Goal: Task Accomplishment & Management: Manage account settings

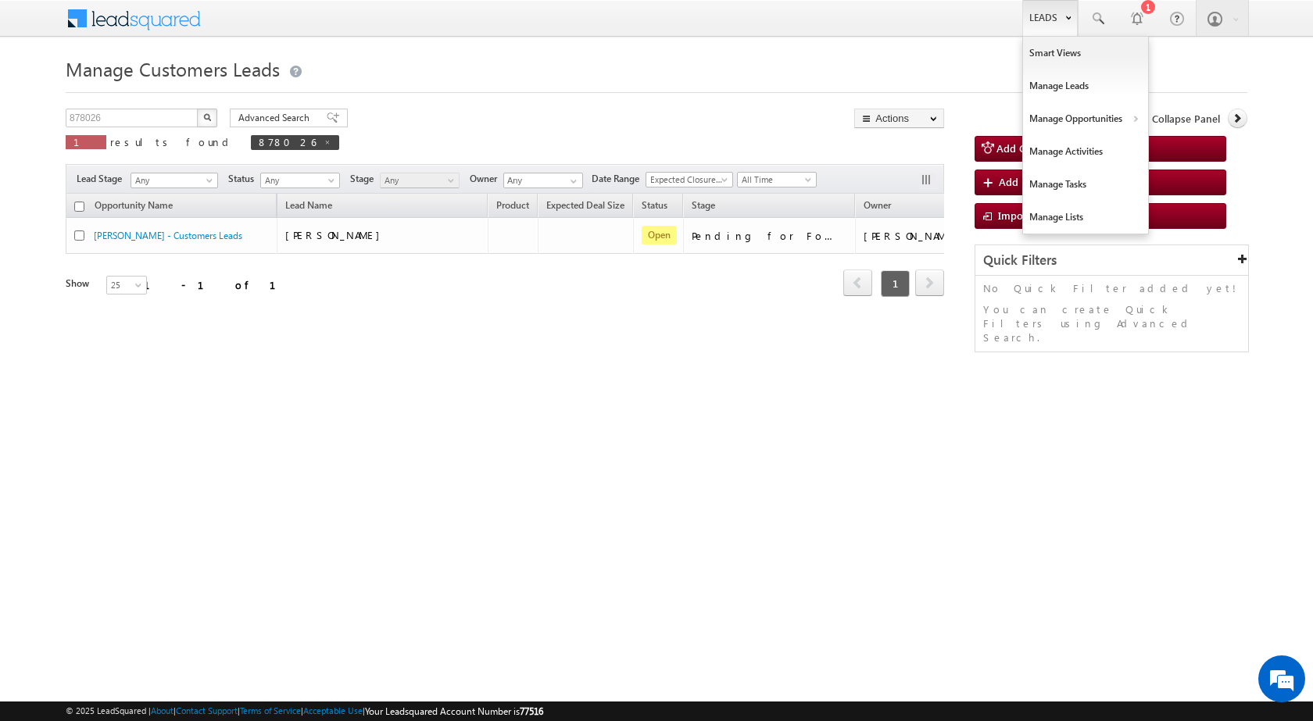
click at [1060, 27] on link "Leads" at bounding box center [1049, 18] width 55 height 36
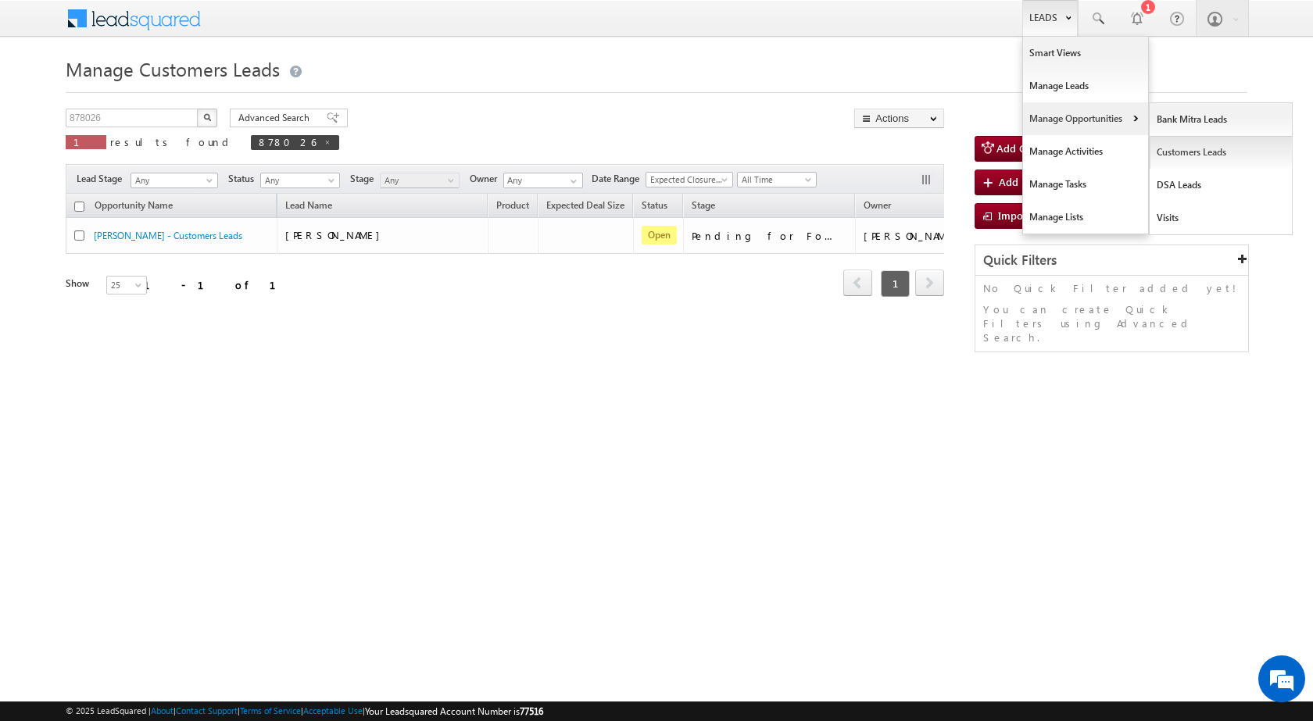
click at [1193, 154] on link "Customers Leads" at bounding box center [1220, 152] width 143 height 33
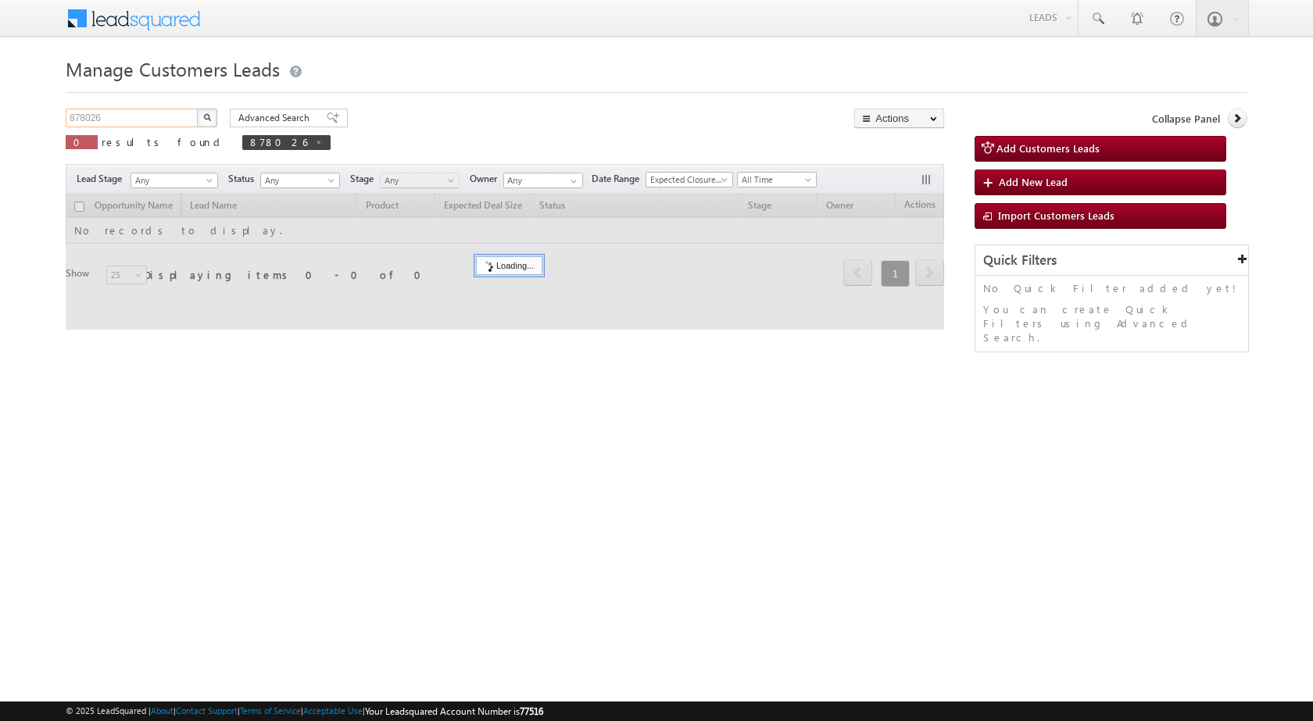
click at [161, 116] on input "878026" at bounding box center [133, 118] width 134 height 19
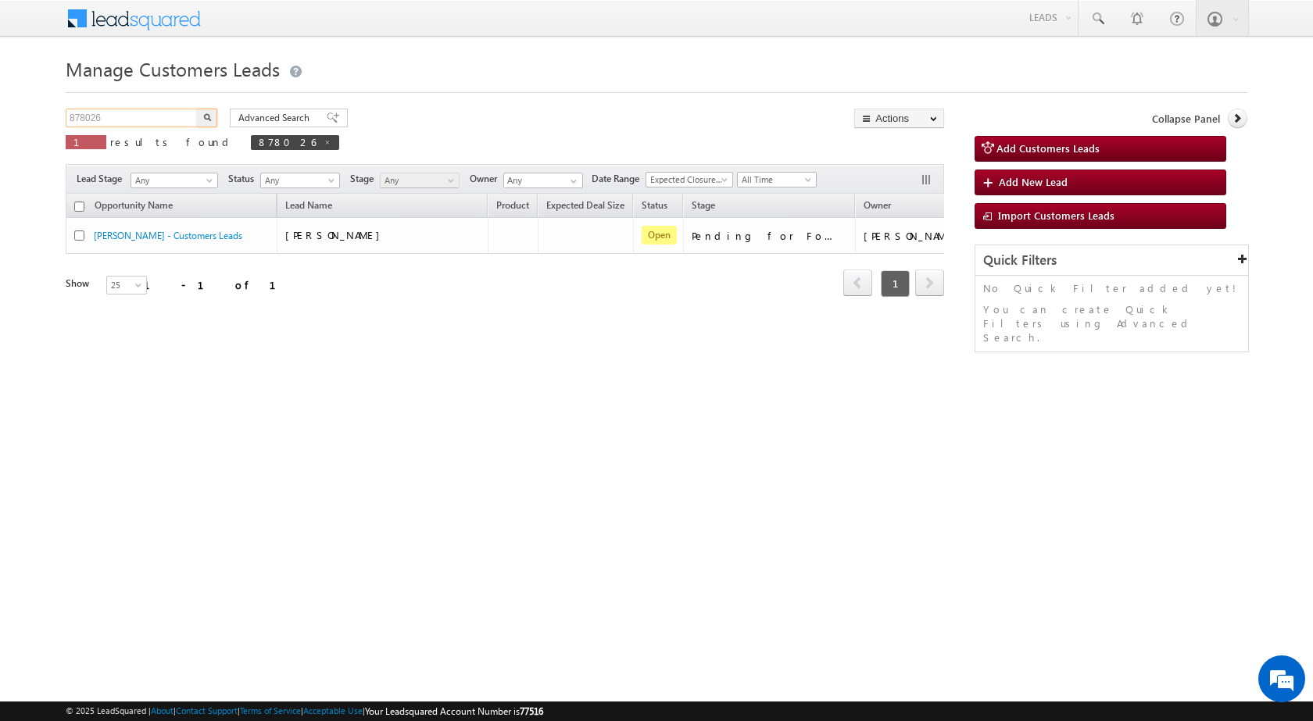
paste input "60214"
type input "860214"
click at [207, 116] on img "button" at bounding box center [207, 117] width 8 height 8
drag, startPoint x: 436, startPoint y: 481, endPoint x: 700, endPoint y: 334, distance: 302.2
click at [452, 482] on html "Menu [PERSON_NAME] sitar a5@ks erve." at bounding box center [656, 241] width 1313 height 482
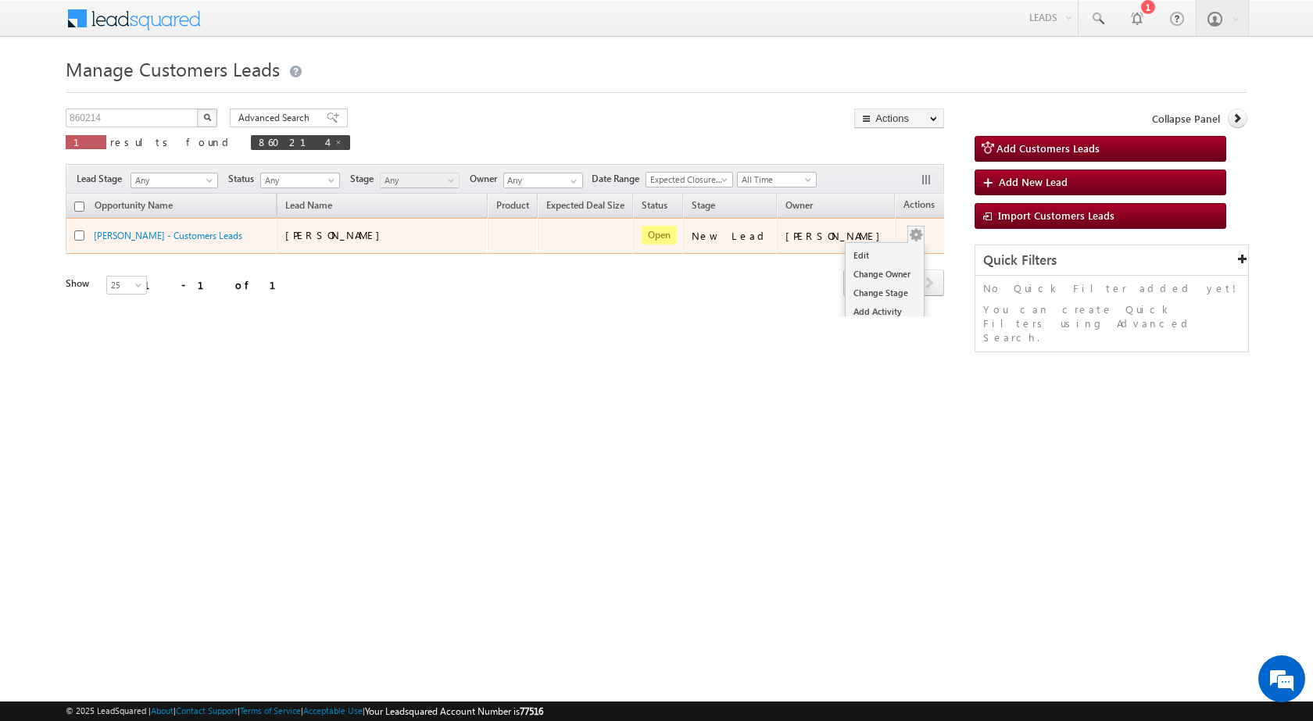
click at [903, 234] on div "Edit Change Owner Change Stage Add Activity Add Task Delete" at bounding box center [915, 236] width 25 height 20
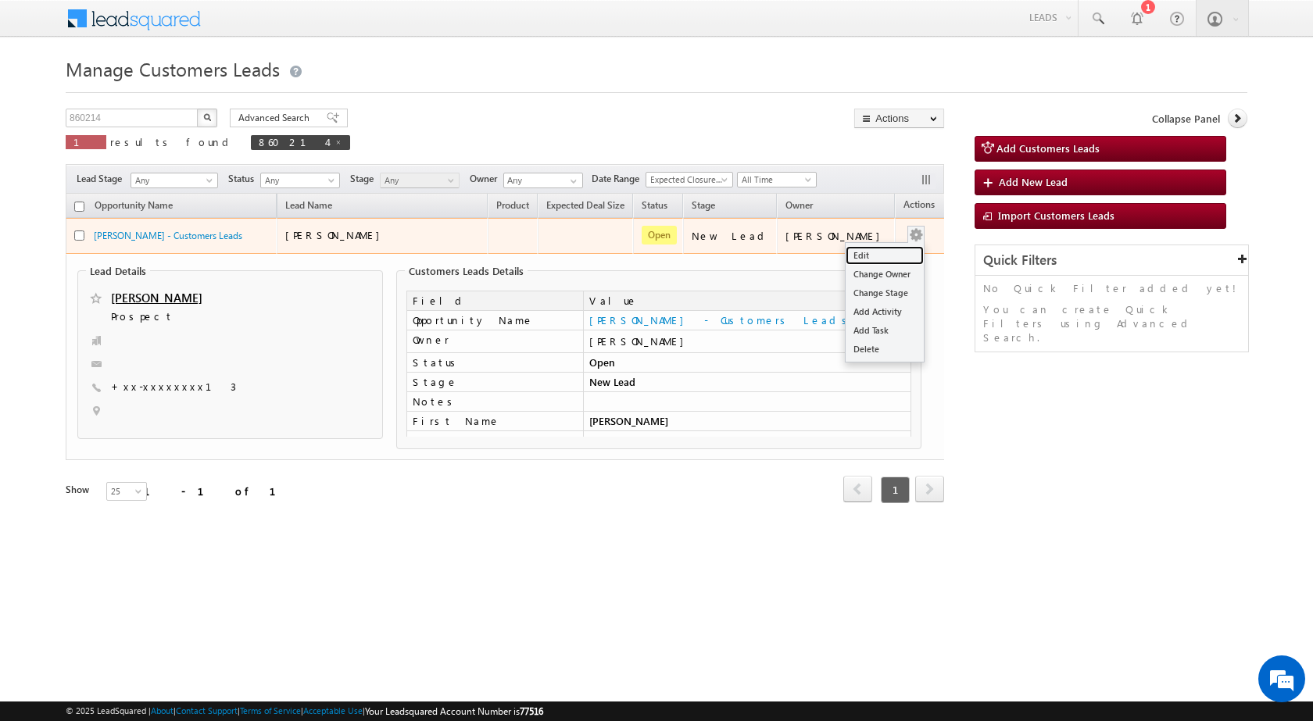
click at [890, 249] on link "Edit" at bounding box center [884, 255] width 78 height 19
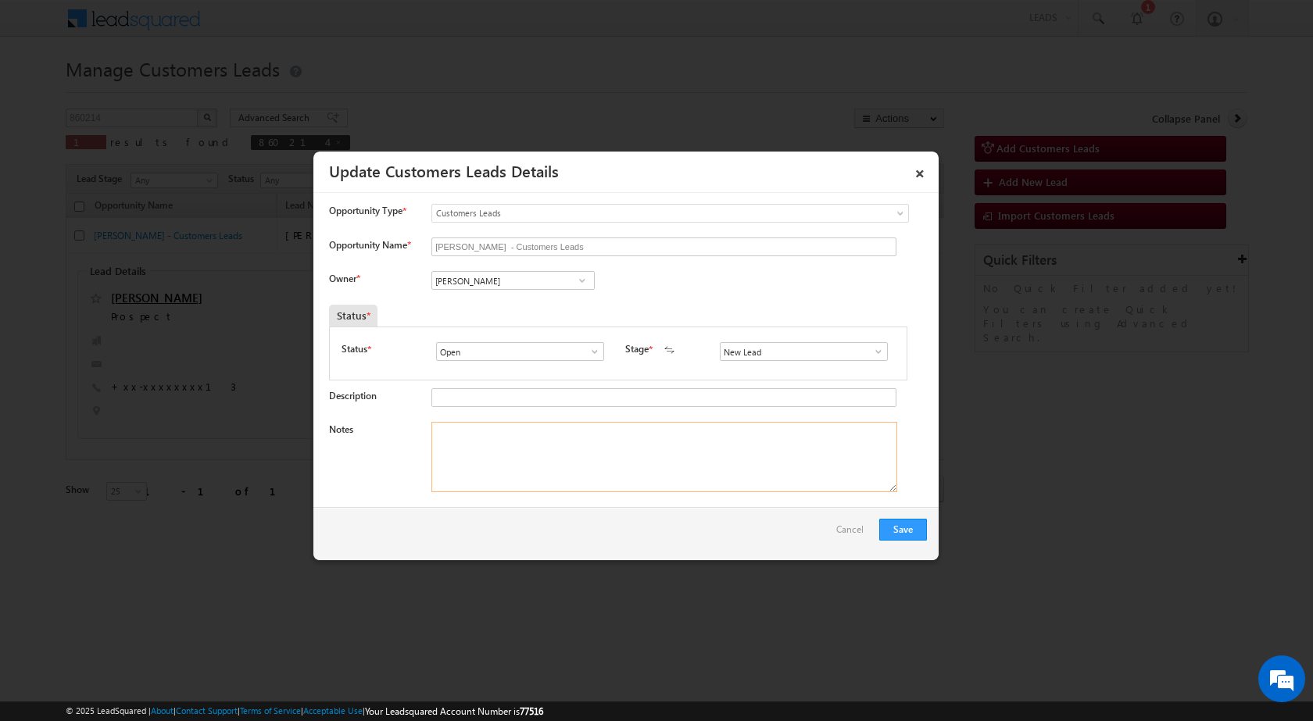
click at [494, 456] on textarea "Notes" at bounding box center [664, 457] width 466 height 70
paste textarea "Mobile number - [PHONE_NUMBER] / Name - [PERSON_NAME] / Registry mother : age :…"
type textarea "Mobile number - [PHONE_NUMBER] / Name - [PERSON_NAME] / Registry mother : age :…"
click at [495, 274] on input "[PERSON_NAME]" at bounding box center [512, 280] width 163 height 19
paste input "[PERSON_NAME]"
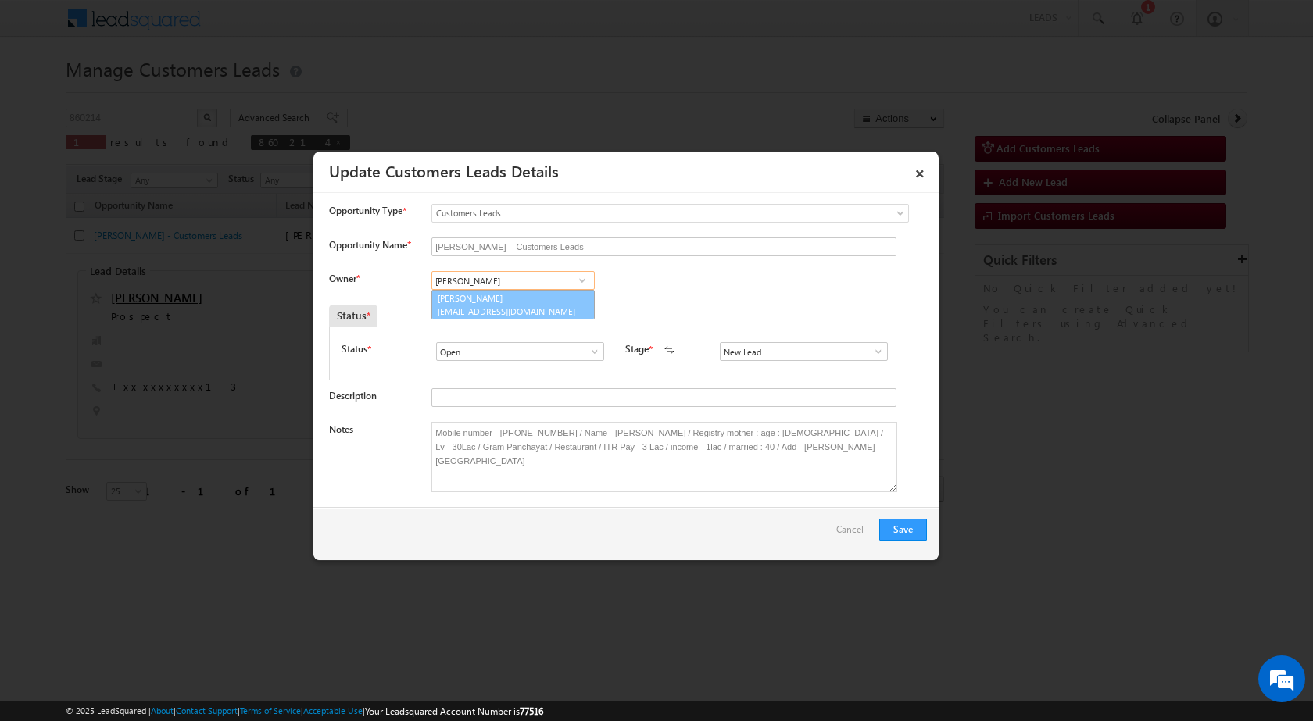
click at [498, 304] on link "[PERSON_NAME] [PERSON_NAME][EMAIL_ADDRESS][DOMAIN_NAME]" at bounding box center [512, 305] width 163 height 30
type input "[PERSON_NAME]"
click at [897, 531] on button "Save" at bounding box center [903, 530] width 48 height 22
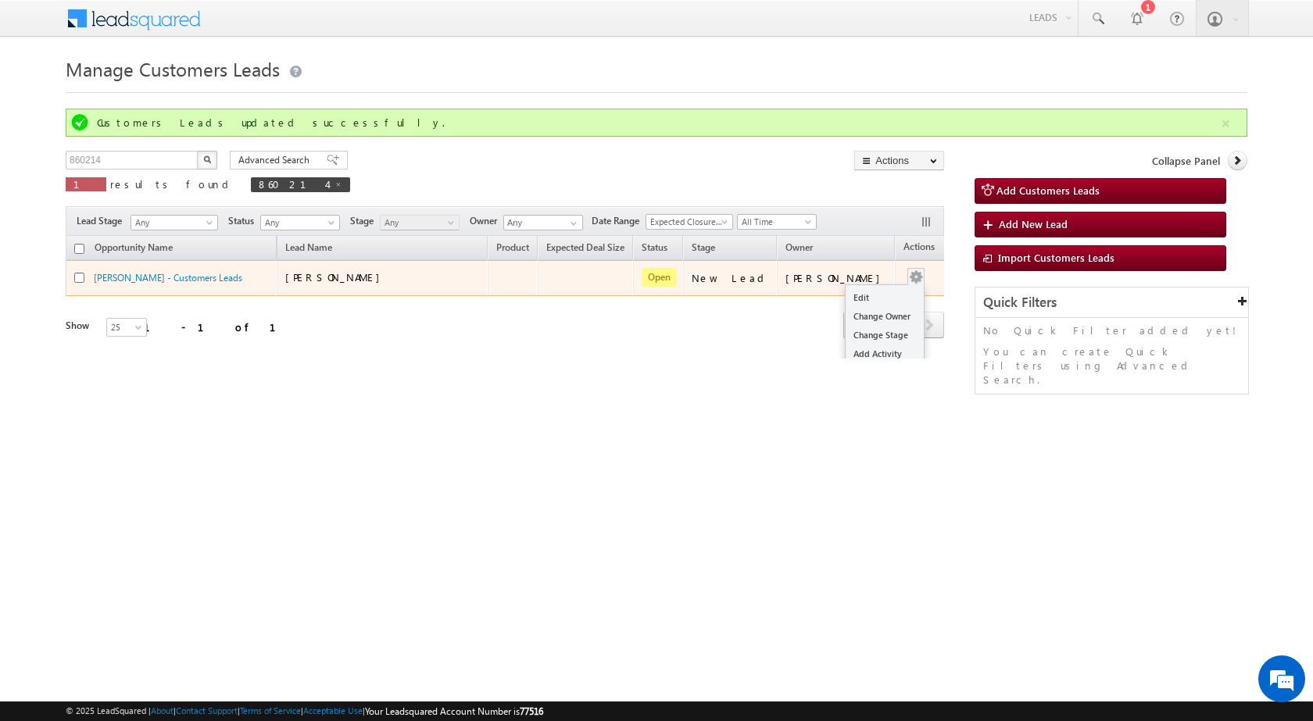
click at [903, 277] on div "Edit Change Owner Change Stage Add Activity Add Task Delete" at bounding box center [915, 278] width 25 height 20
click at [879, 293] on link "Edit" at bounding box center [884, 297] width 78 height 19
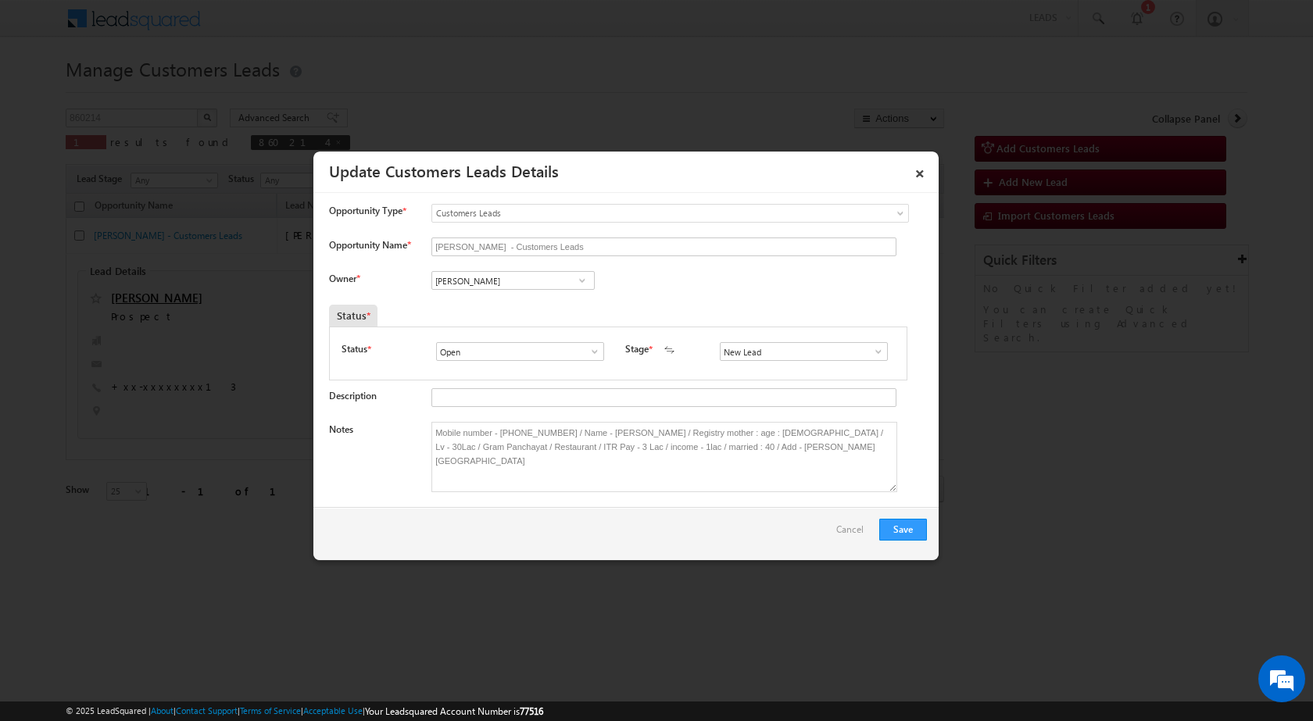
click at [763, 364] on div "New Lead Interested Pending Documents Sales Marked Pending for Follow-Up Not Co…" at bounding box center [807, 353] width 175 height 22
click at [870, 354] on span at bounding box center [878, 351] width 16 height 13
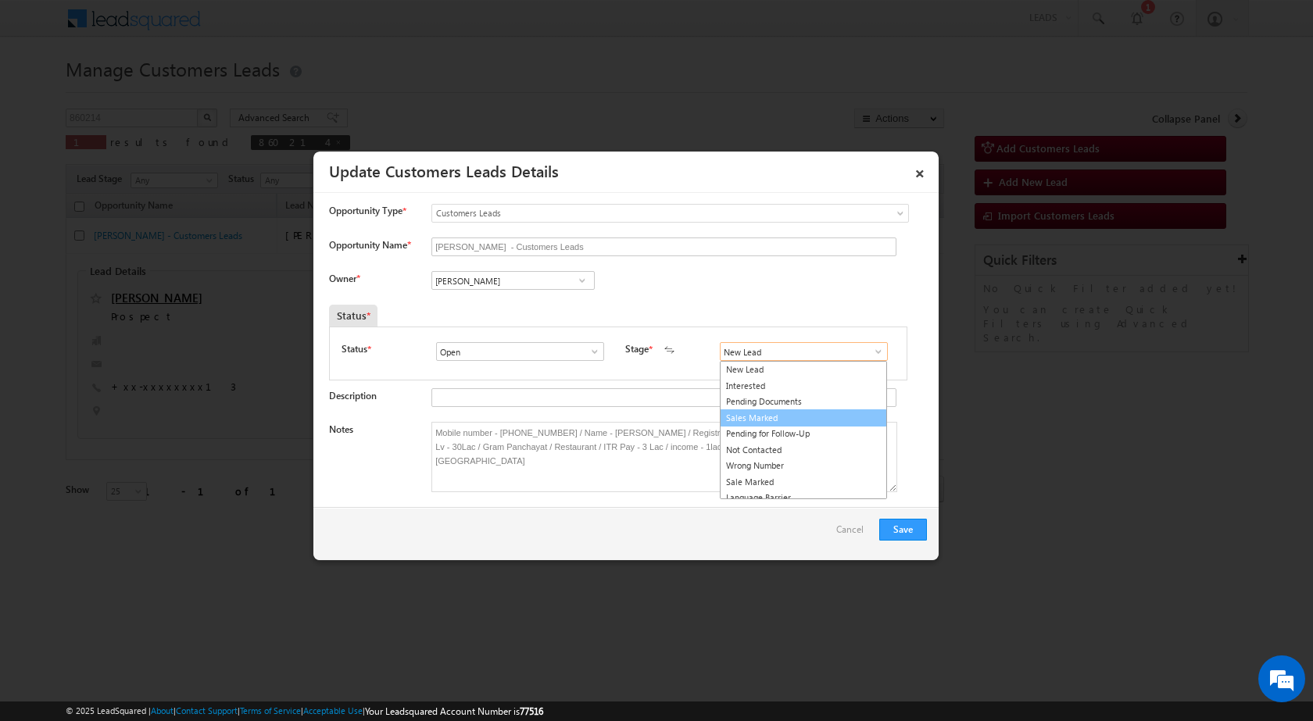
click at [781, 416] on link "Sales Marked" at bounding box center [803, 418] width 167 height 18
type input "Sales Marked"
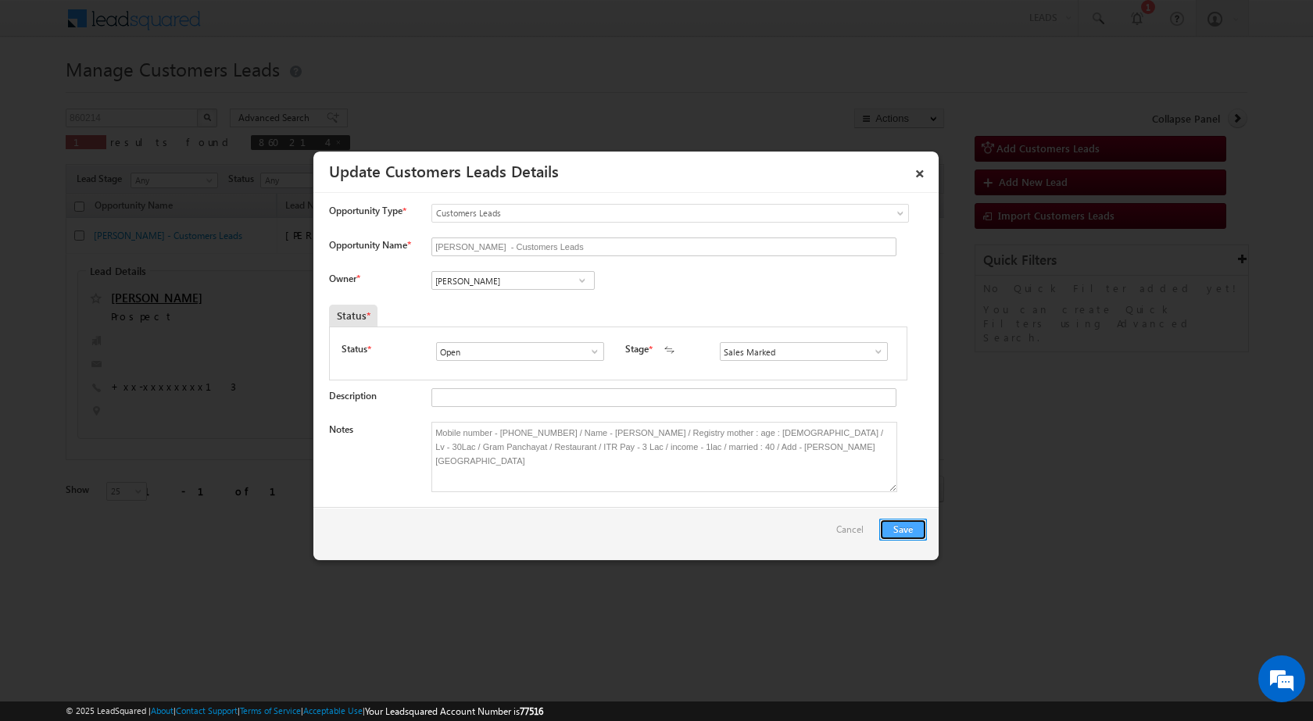
click at [889, 524] on button "Save" at bounding box center [903, 530] width 48 height 22
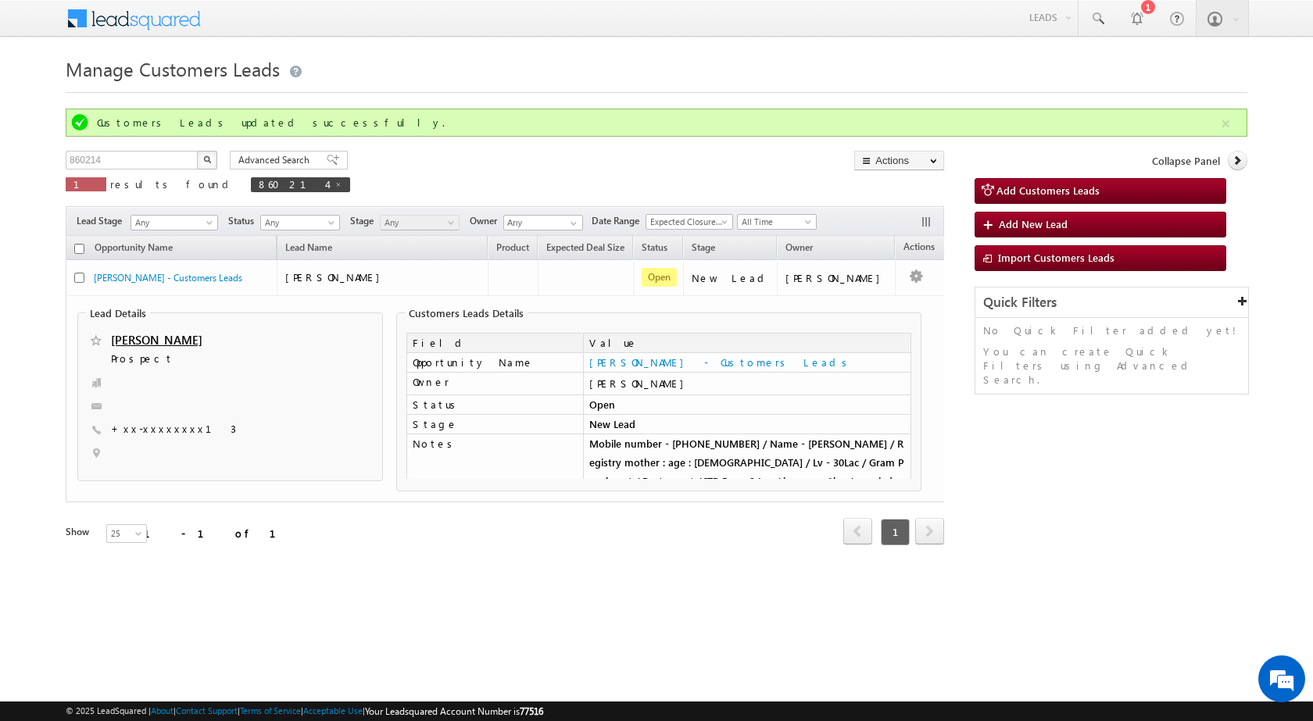
click at [1273, 554] on body "Menu [PERSON_NAME] sitar a5@ks erve." at bounding box center [656, 294] width 1313 height 588
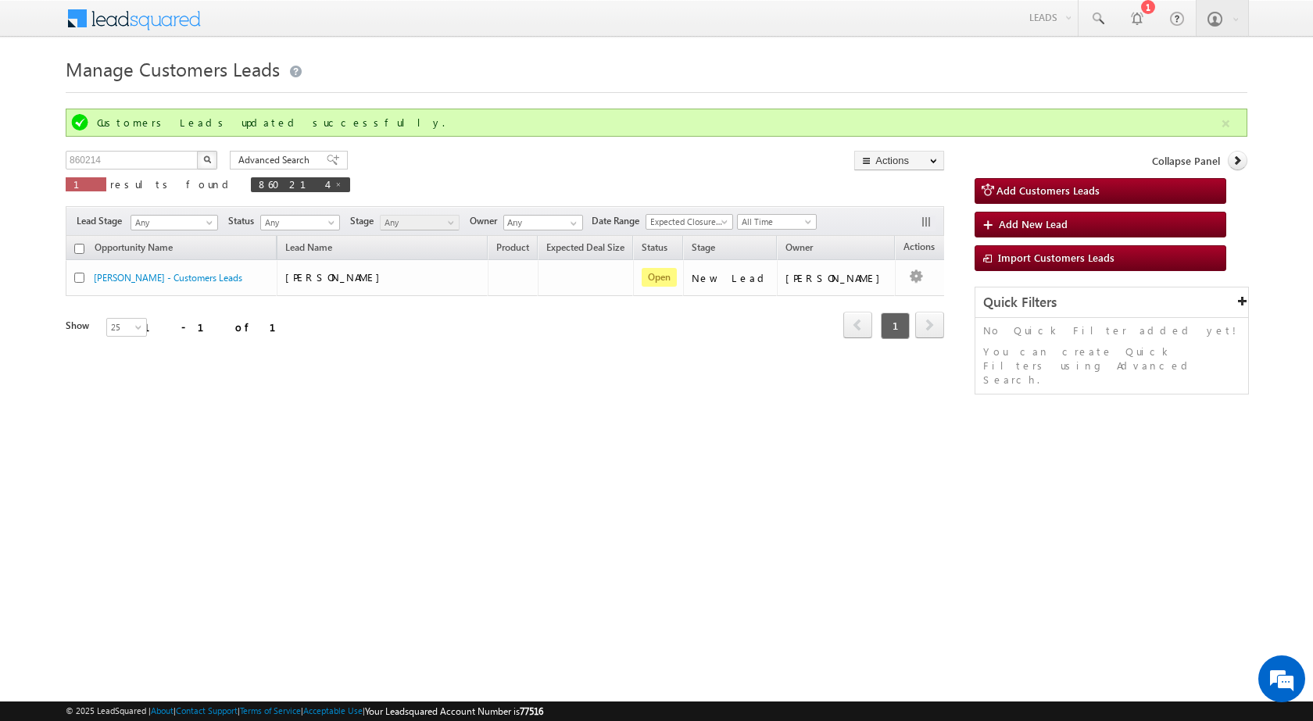
drag, startPoint x: 362, startPoint y: 392, endPoint x: 436, endPoint y: 23, distance: 377.0
click at [362, 391] on div "Manage Customers Leads Customers Leads updated successfully. 860214 X 1 results…" at bounding box center [656, 247] width 1181 height 391
